Goal: Check status: Check status

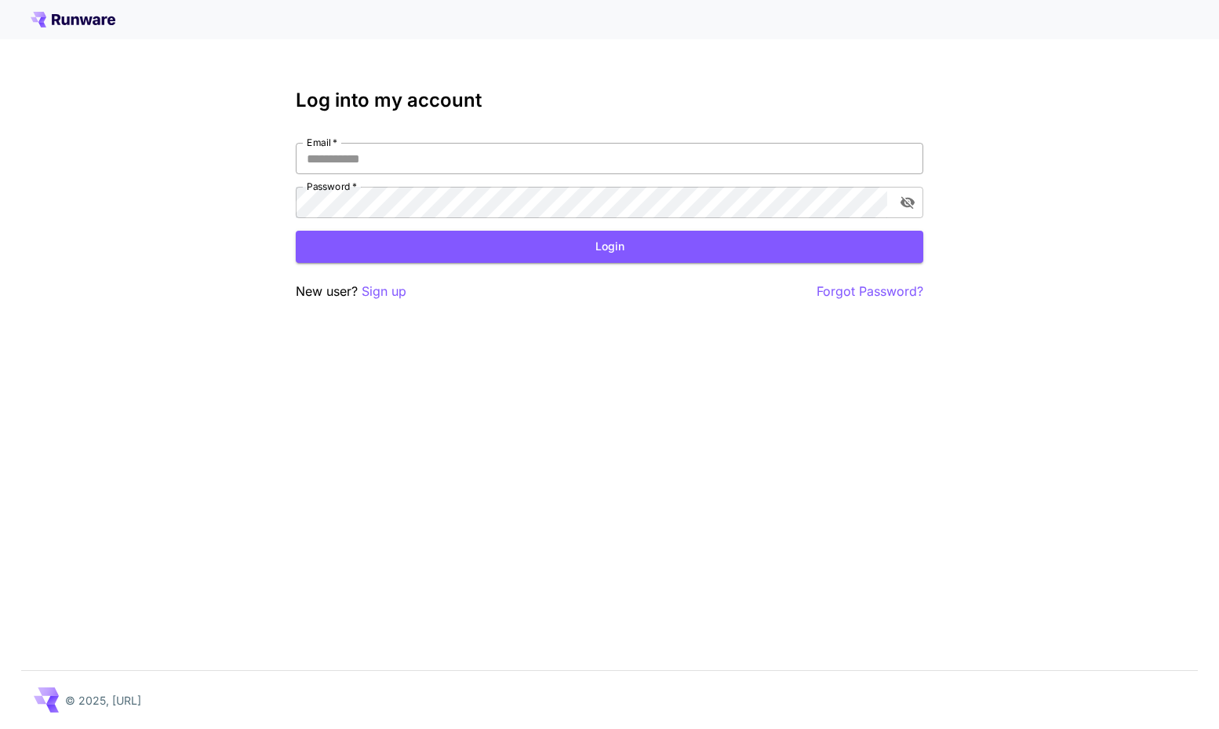
click at [572, 163] on input "Email   *" at bounding box center [610, 158] width 628 height 31
type input "**********"
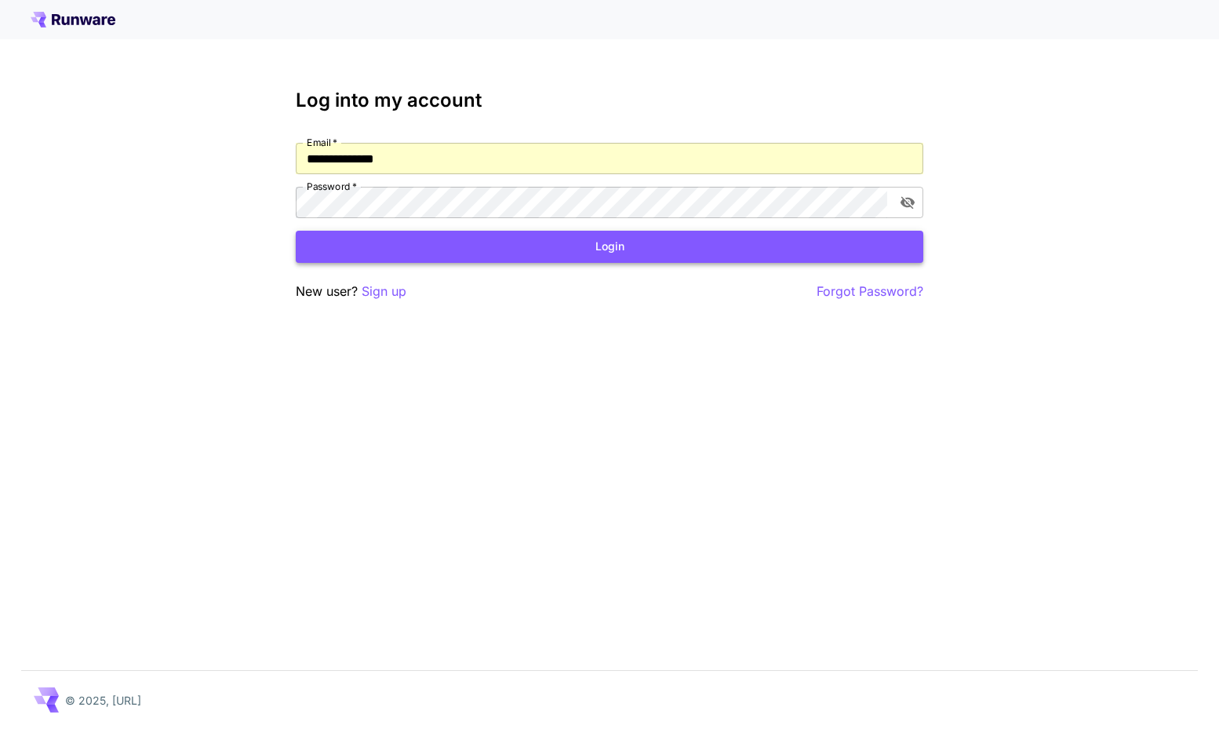
click at [557, 244] on button "Login" at bounding box center [610, 247] width 628 height 32
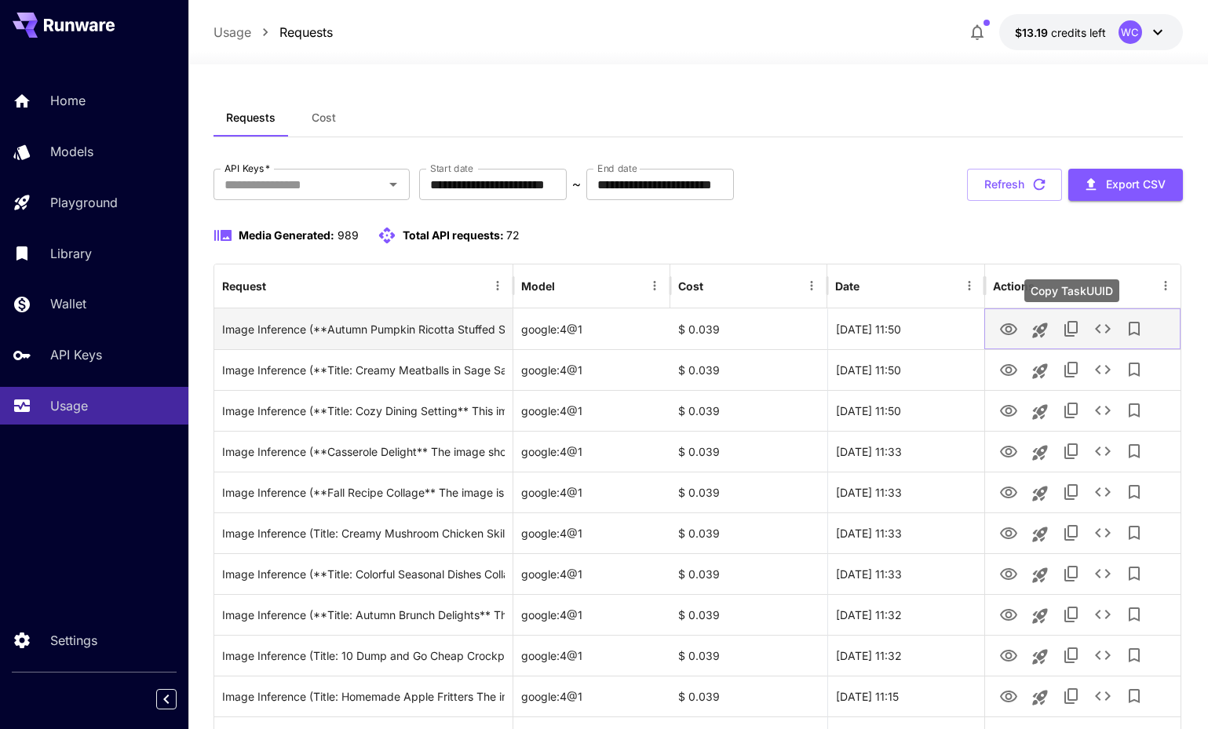
click at [1069, 332] on icon "Copy TaskUUID" at bounding box center [1070, 329] width 13 height 16
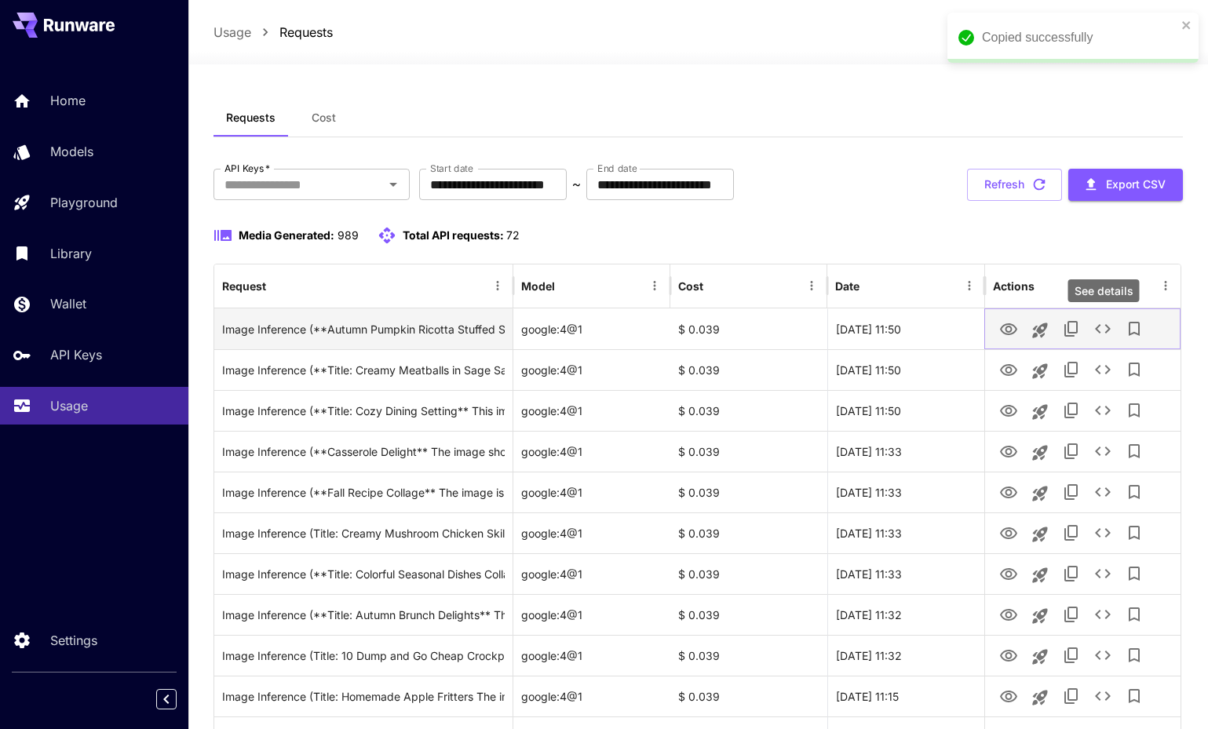
click at [1102, 325] on icon "See details" at bounding box center [1102, 328] width 19 height 19
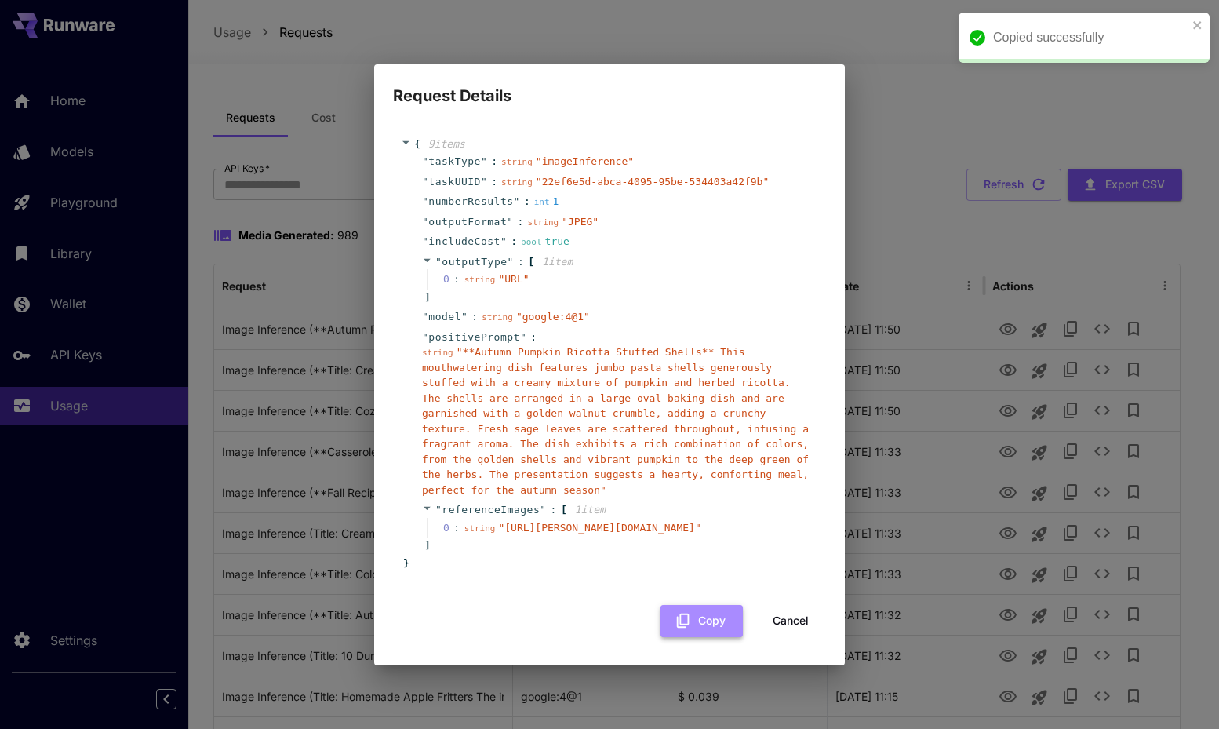
click at [714, 619] on button "Copy" at bounding box center [702, 621] width 82 height 32
click at [906, 109] on div "Request Details { 9 item s " taskType " : string " imageInference " " taskUUID …" at bounding box center [609, 364] width 1219 height 729
click at [915, 195] on div "Request Details { 9 item s " taskType " : string " imageInference " " taskUUID …" at bounding box center [609, 364] width 1219 height 729
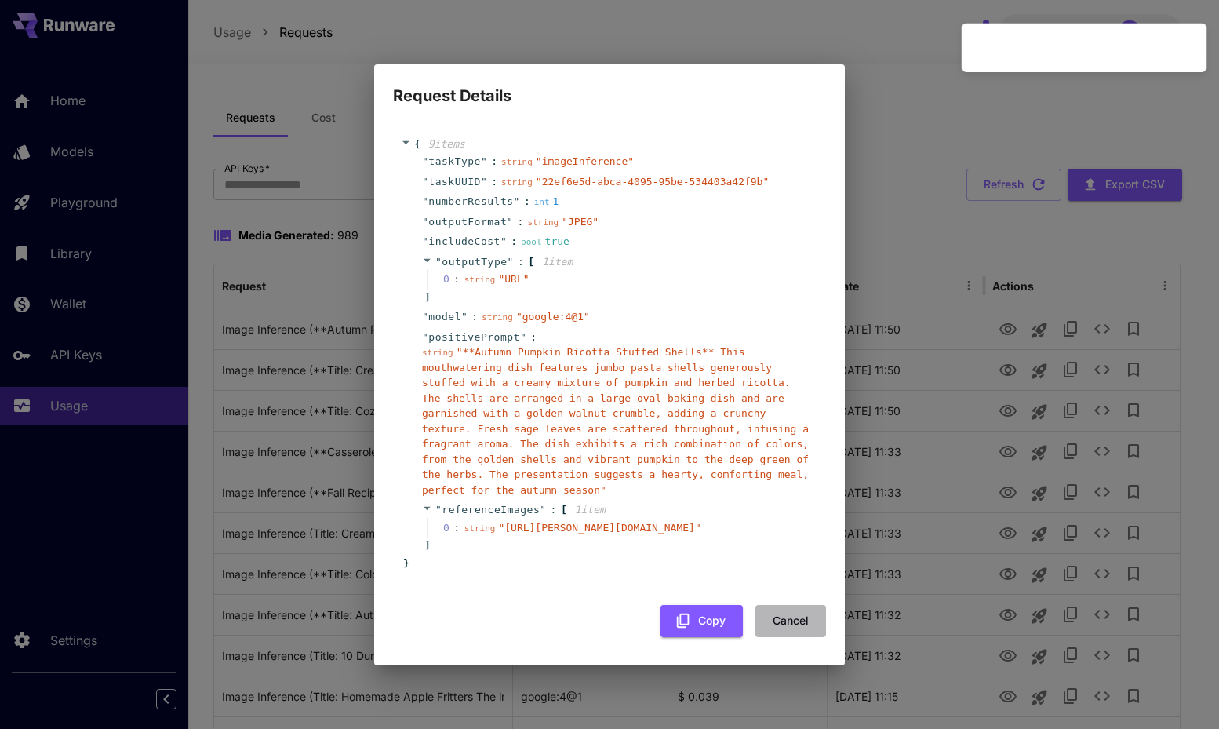
click at [790, 627] on button "Cancel" at bounding box center [791, 621] width 71 height 32
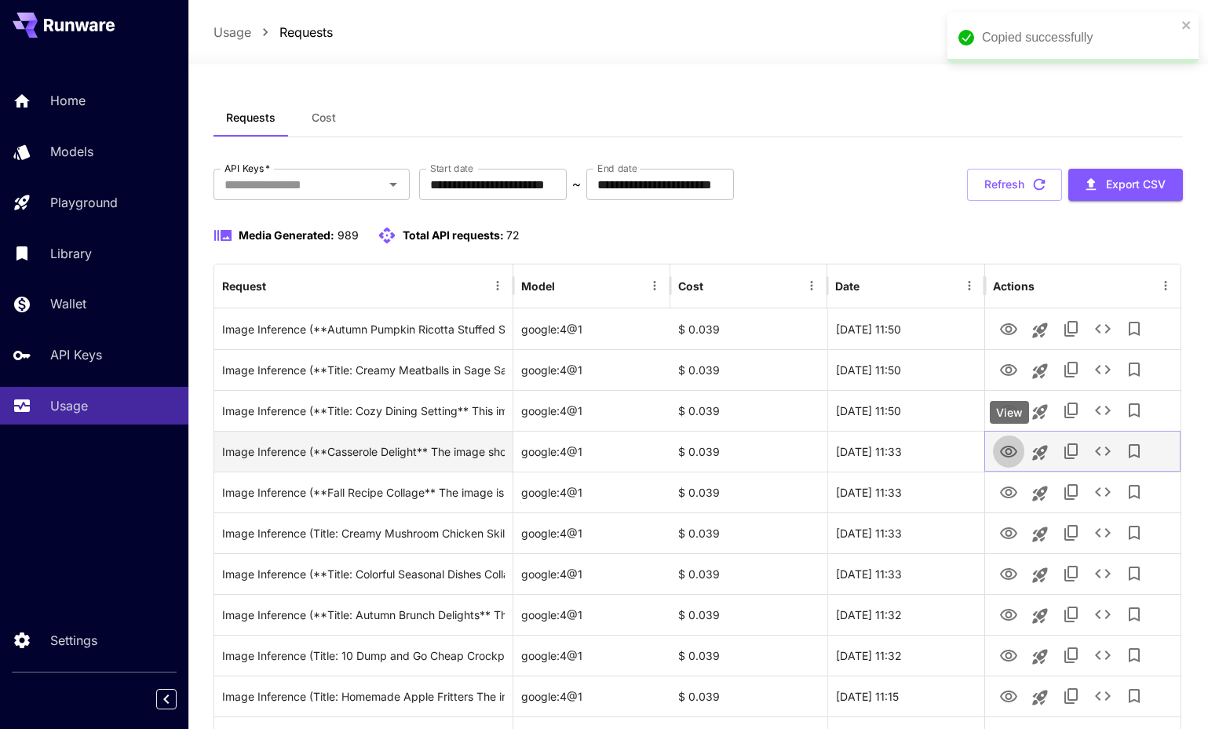
click at [1005, 453] on icon "View" at bounding box center [1008, 452] width 17 height 12
click at [1079, 454] on icon "Copy TaskUUID" at bounding box center [1071, 451] width 19 height 19
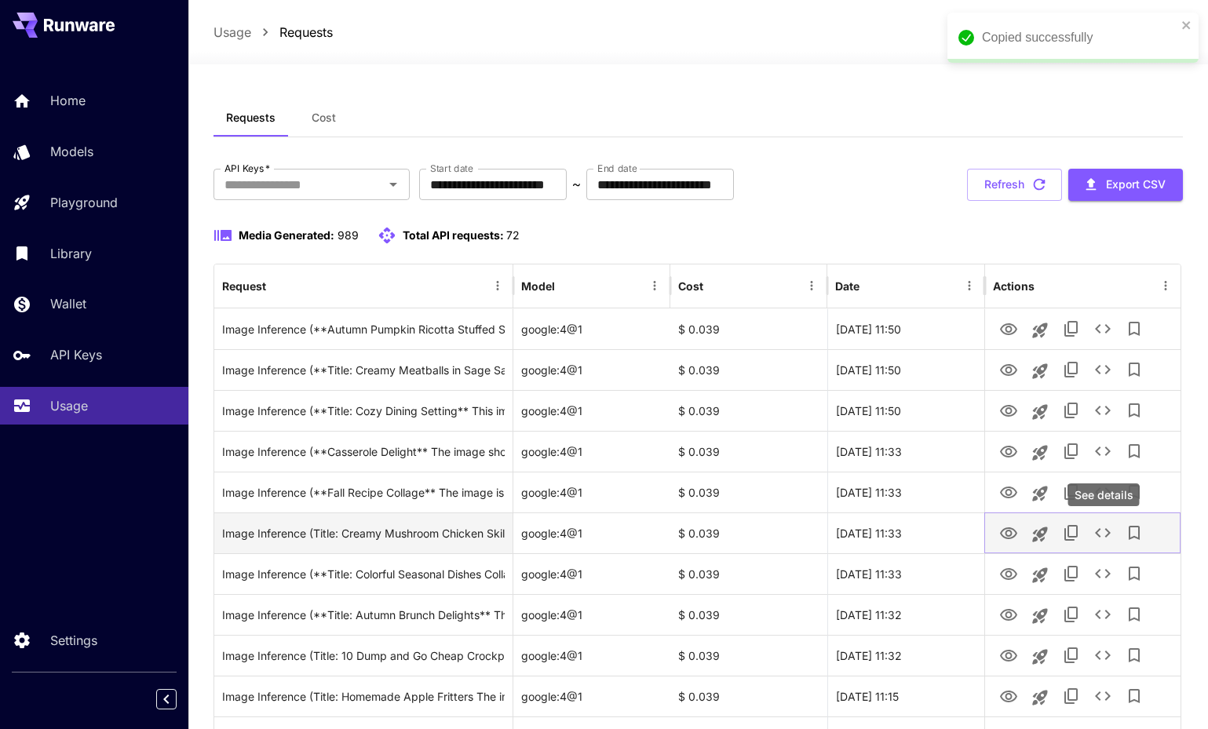
click at [1101, 530] on icon "See details" at bounding box center [1102, 532] width 19 height 19
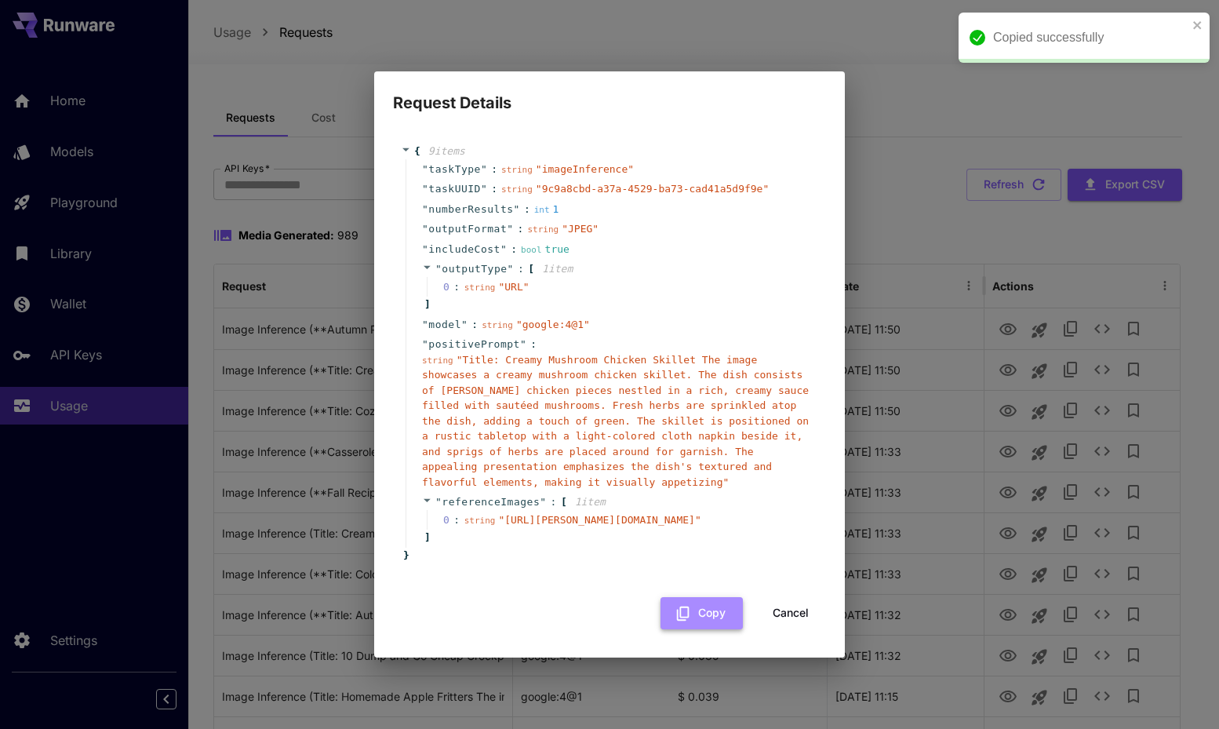
click at [701, 624] on button "Copy" at bounding box center [702, 613] width 82 height 32
